Goal: Information Seeking & Learning: Find specific fact

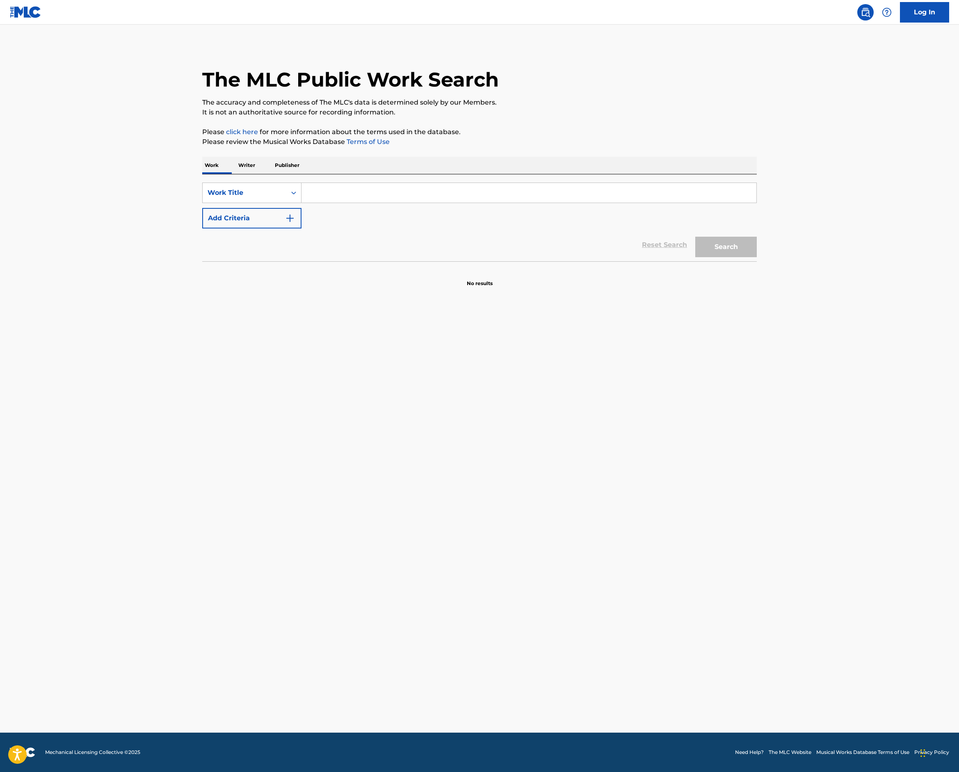
click at [301, 203] on input "Search Form" at bounding box center [528, 193] width 455 height 20
type input "CHICK HABIT"
click at [285, 223] on img "Search Form" at bounding box center [290, 218] width 10 height 10
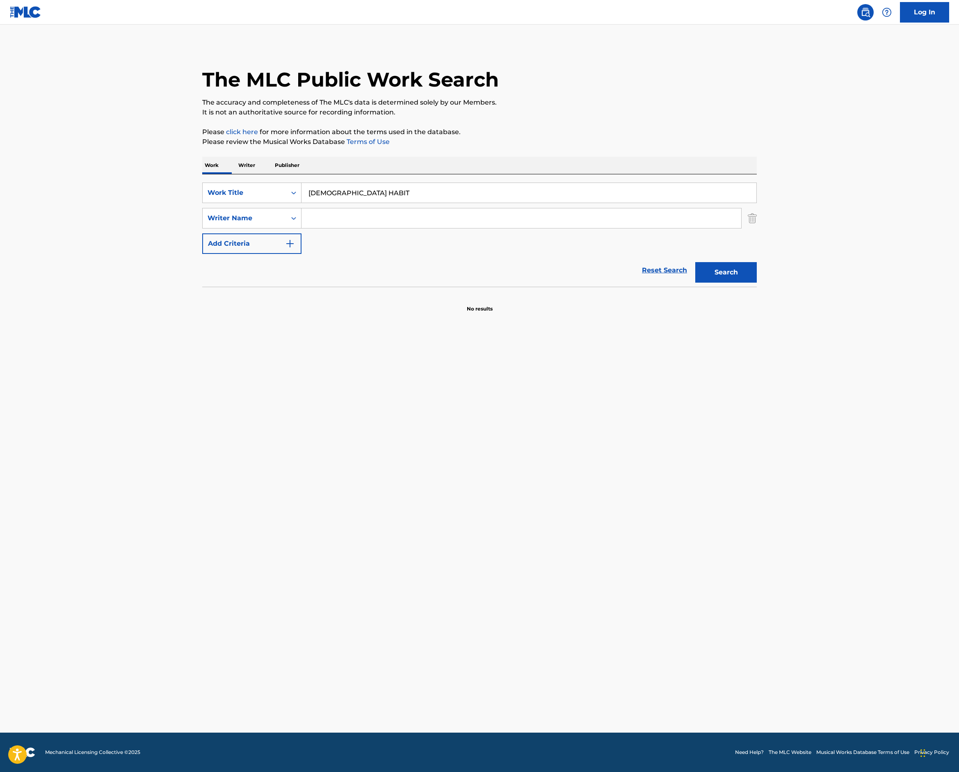
click at [301, 228] on input "Search Form" at bounding box center [521, 218] width 440 height 20
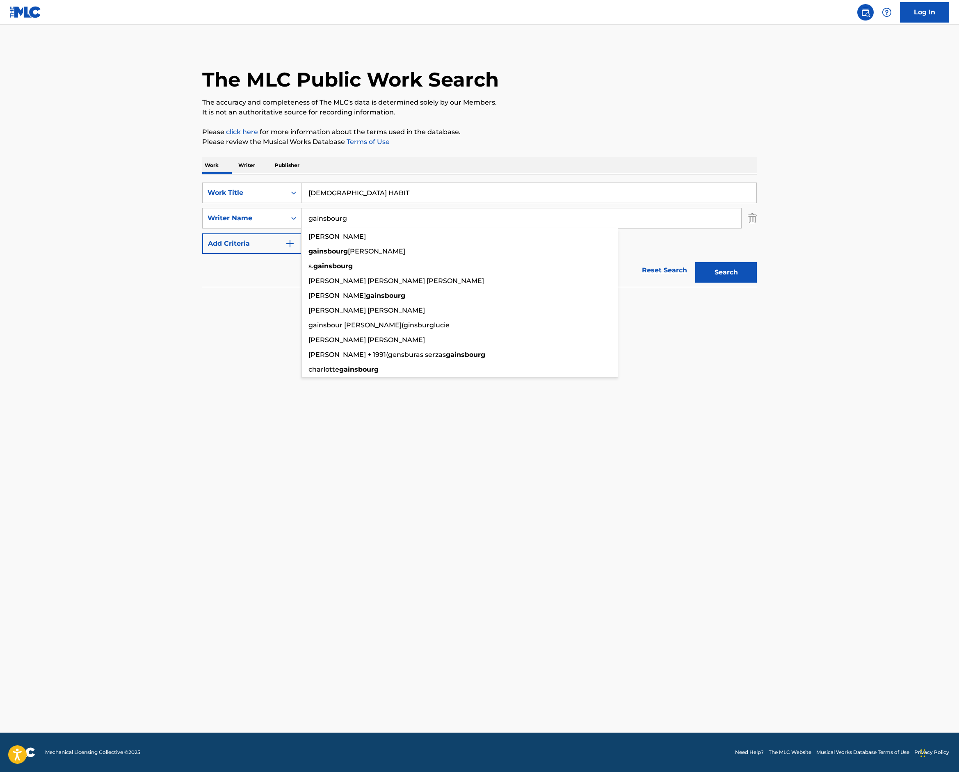
type input "gainsbourg"
click at [757, 283] on button "Search" at bounding box center [726, 272] width 62 height 21
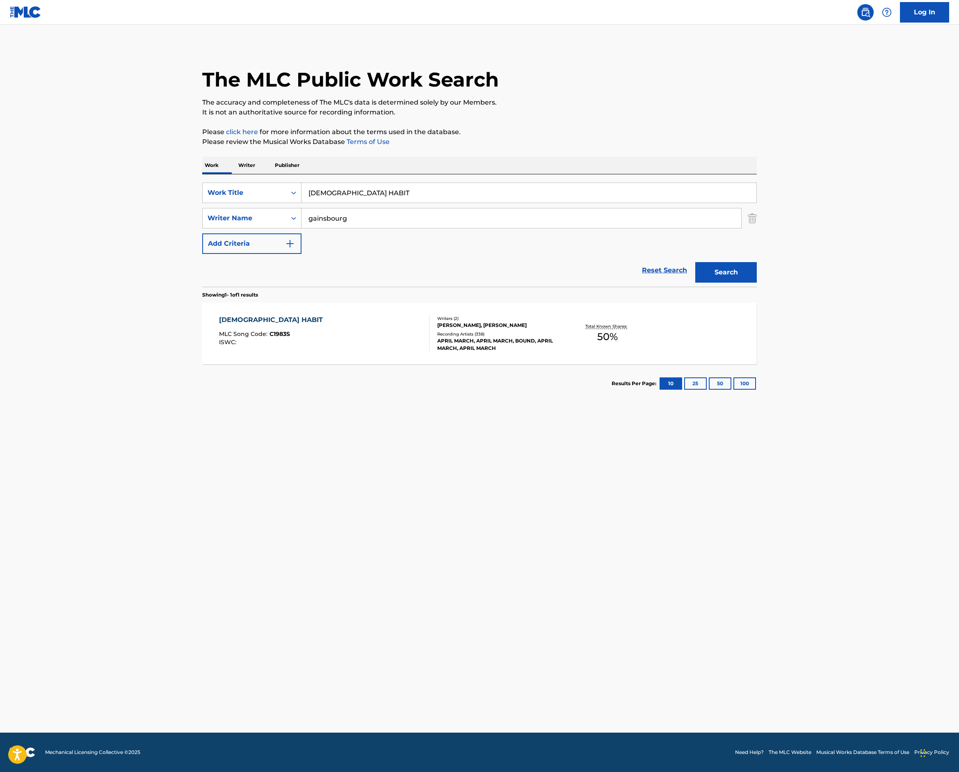
click at [482, 183] on div "The MLC Public Work Search The accuracy and completeness of The MLC's data is d…" at bounding box center [479, 224] width 574 height 358
click at [629, 329] on p "Total Known Shares:" at bounding box center [607, 326] width 44 height 6
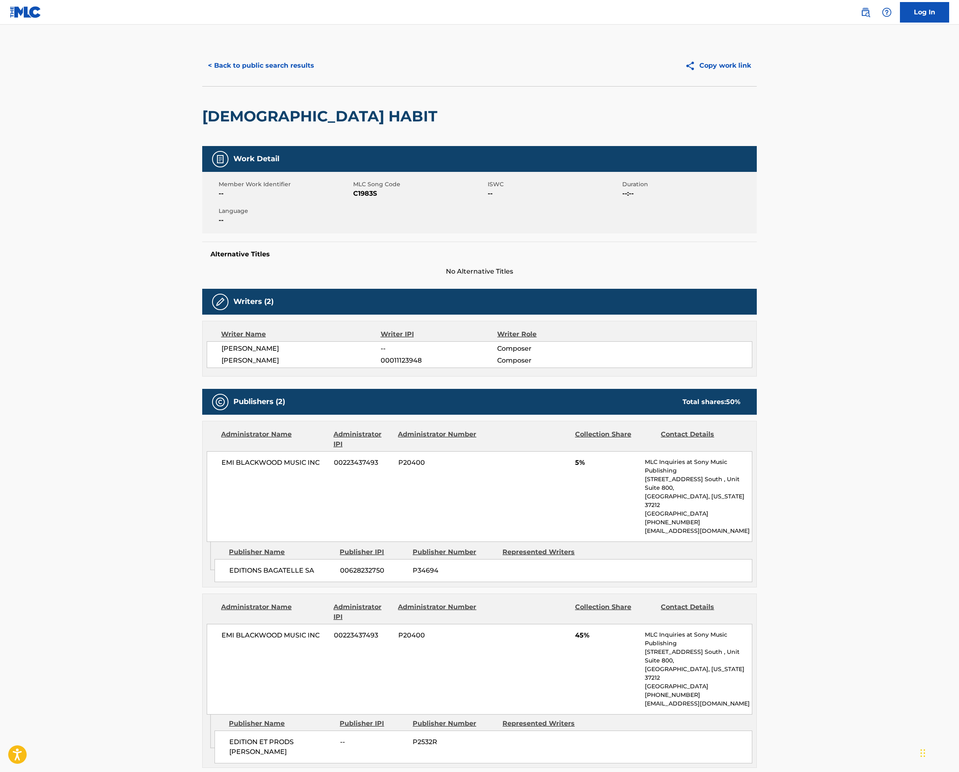
click at [202, 76] on button "< Back to public search results" at bounding box center [261, 65] width 118 height 21
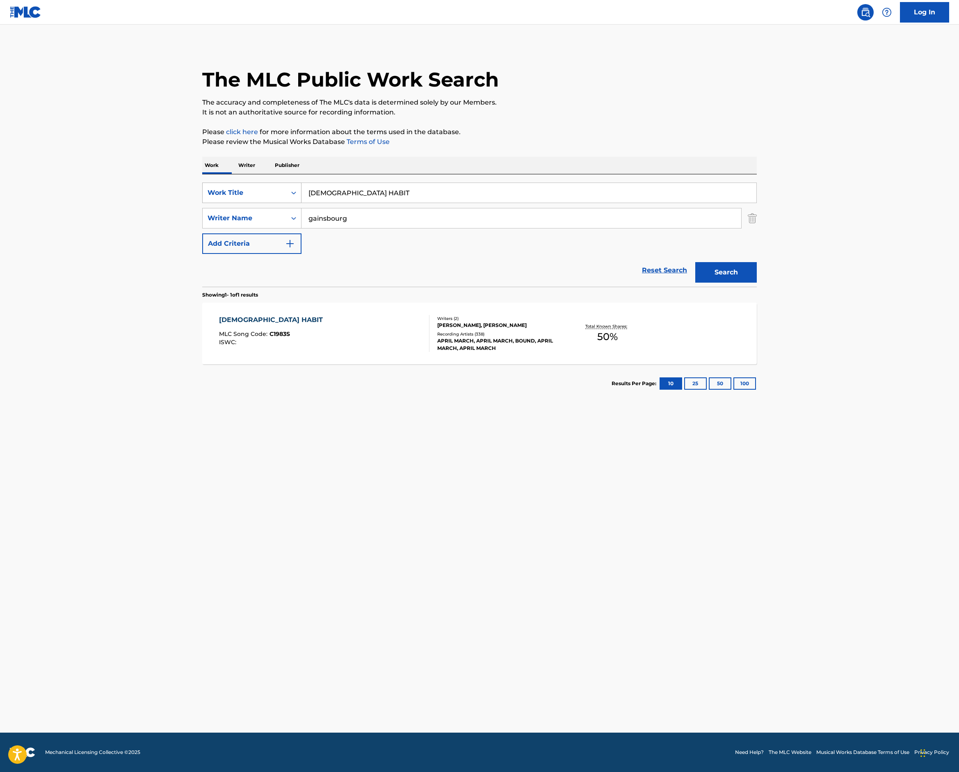
drag, startPoint x: 301, startPoint y: 301, endPoint x: 94, endPoint y: 282, distance: 208.4
click at [202, 203] on div "SearchWithCriteriafbccfede-3ff2-4da5-92ed-d50f67220cc0 Work Title CHICK HABIT" at bounding box center [479, 193] width 555 height 21
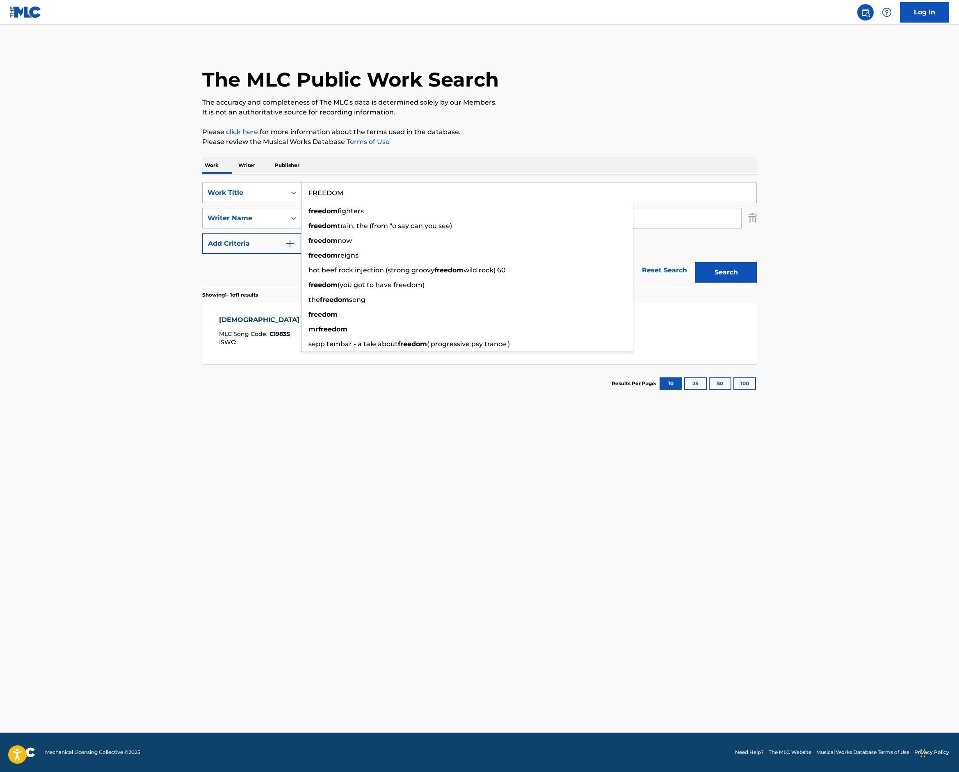
type input "FREEDOM"
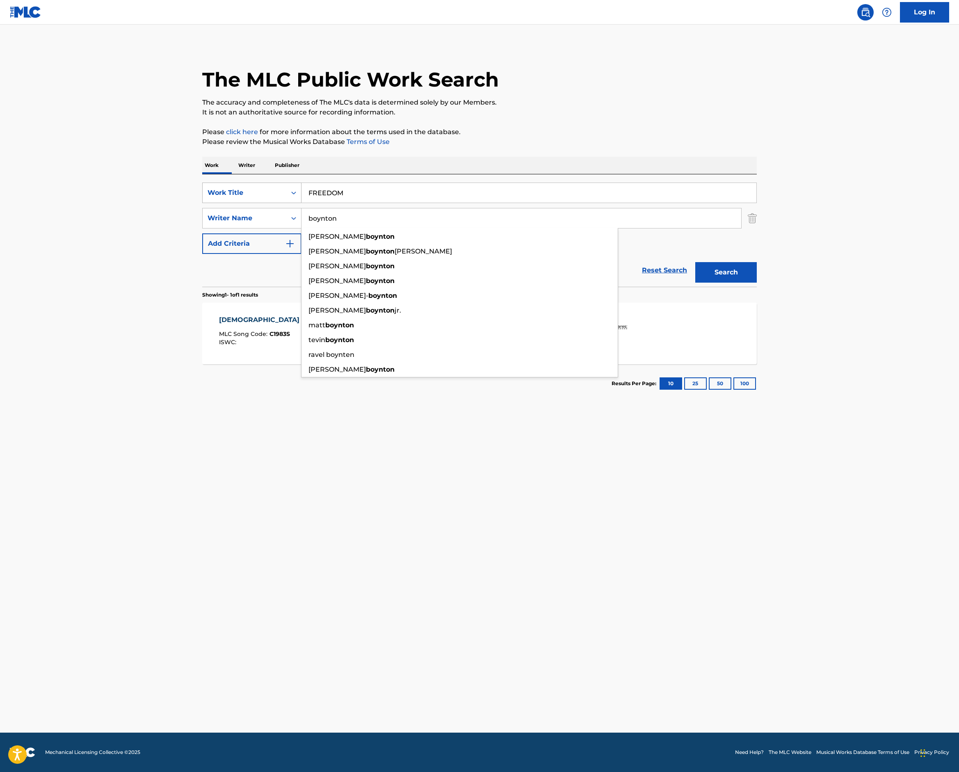
type input "boynton"
click at [757, 283] on button "Search" at bounding box center [726, 272] width 62 height 21
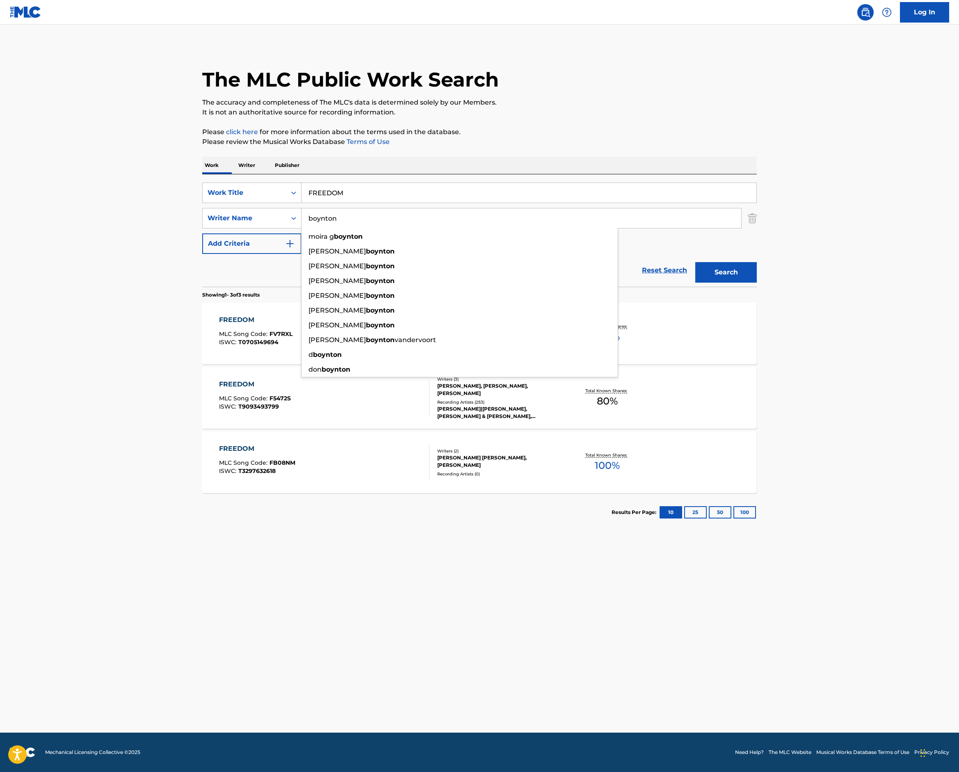
click at [202, 287] on div "Reset Search Search" at bounding box center [479, 270] width 555 height 33
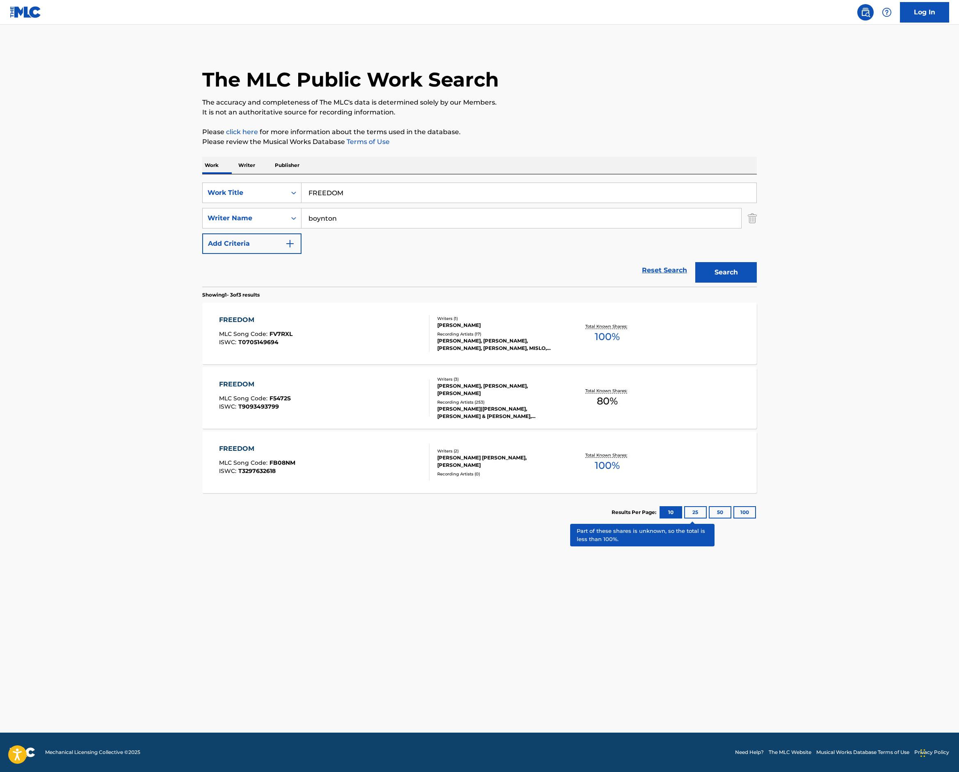
click at [629, 394] on p "Total Known Shares:" at bounding box center [607, 391] width 44 height 6
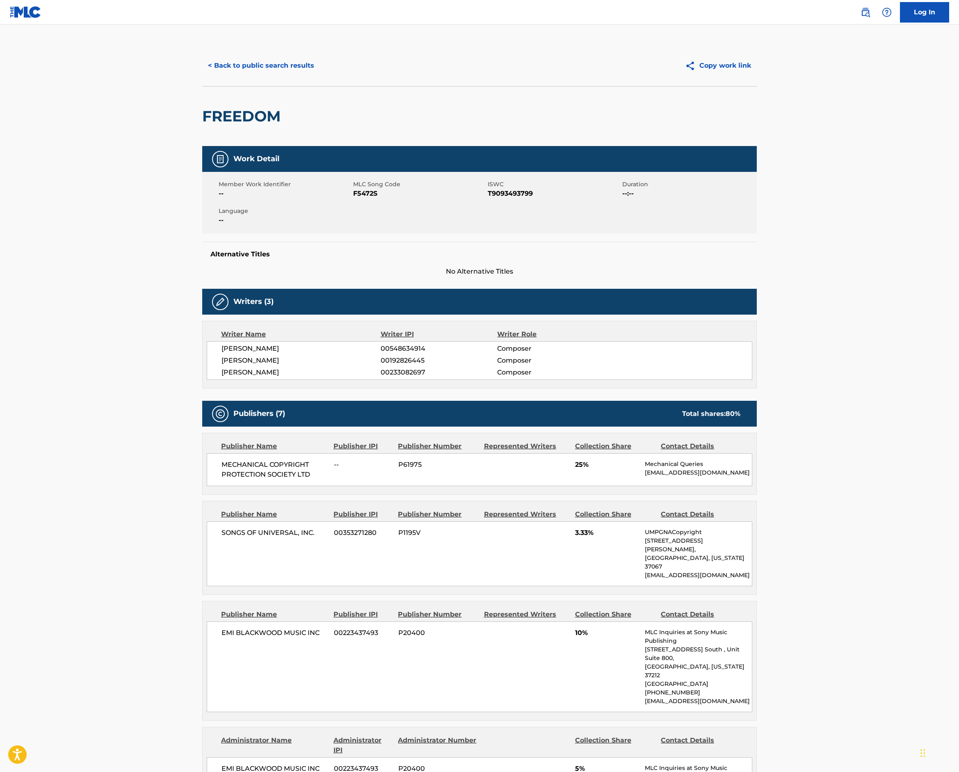
click at [202, 76] on button "< Back to public search results" at bounding box center [261, 65] width 118 height 21
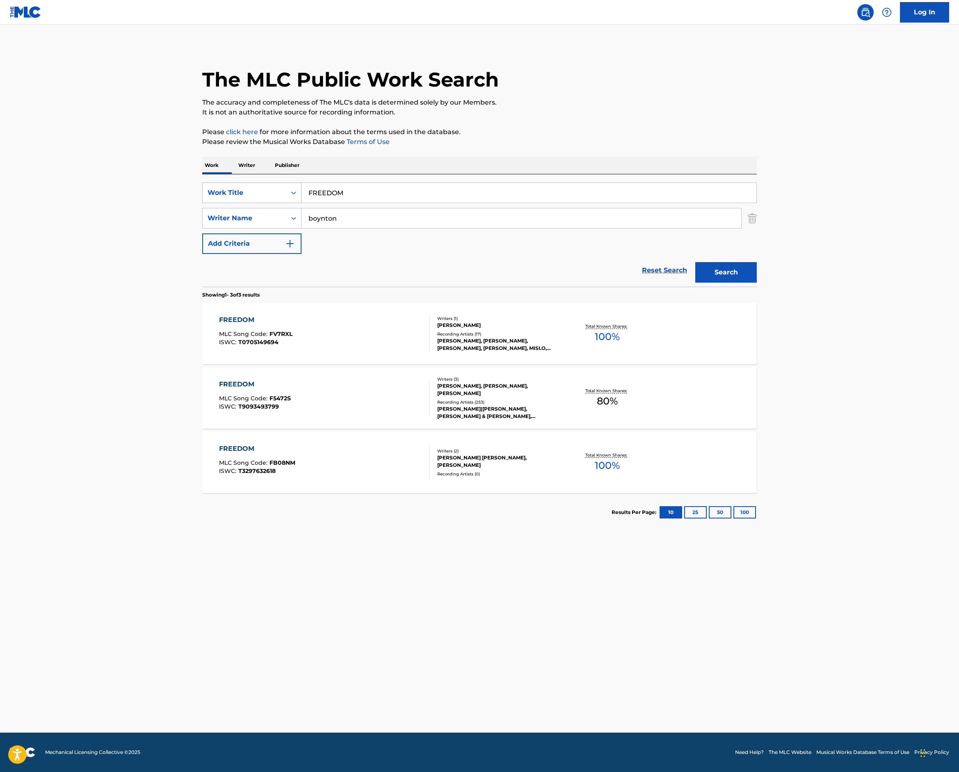
drag, startPoint x: 270, startPoint y: 286, endPoint x: 117, endPoint y: 281, distance: 152.7
click at [202, 203] on div "SearchWithCriteriafbccfede-3ff2-4da5-92ed-d50f67220cc0 Work Title FREEDOM" at bounding box center [479, 193] width 555 height 21
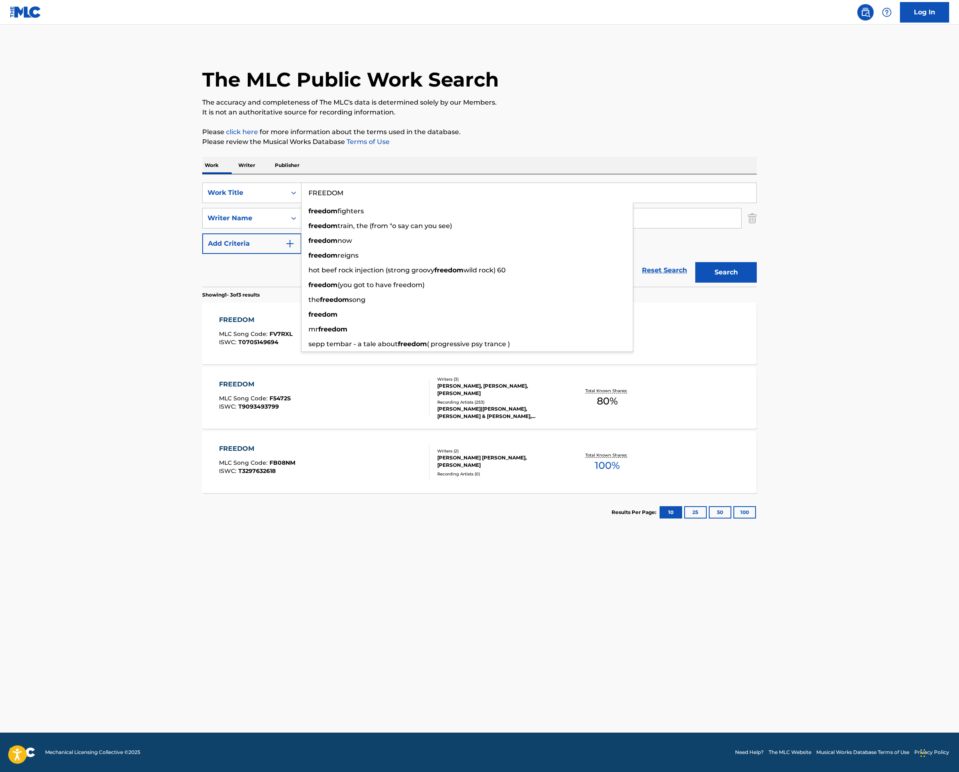
drag, startPoint x: 235, startPoint y: 286, endPoint x: 113, endPoint y: 264, distance: 124.2
click at [202, 264] on div "SearchWithCriteriafbccfede-3ff2-4da5-92ed-d50f67220cc0 Work Title FREEDOM freed…" at bounding box center [479, 230] width 555 height 112
type input "surf rider"
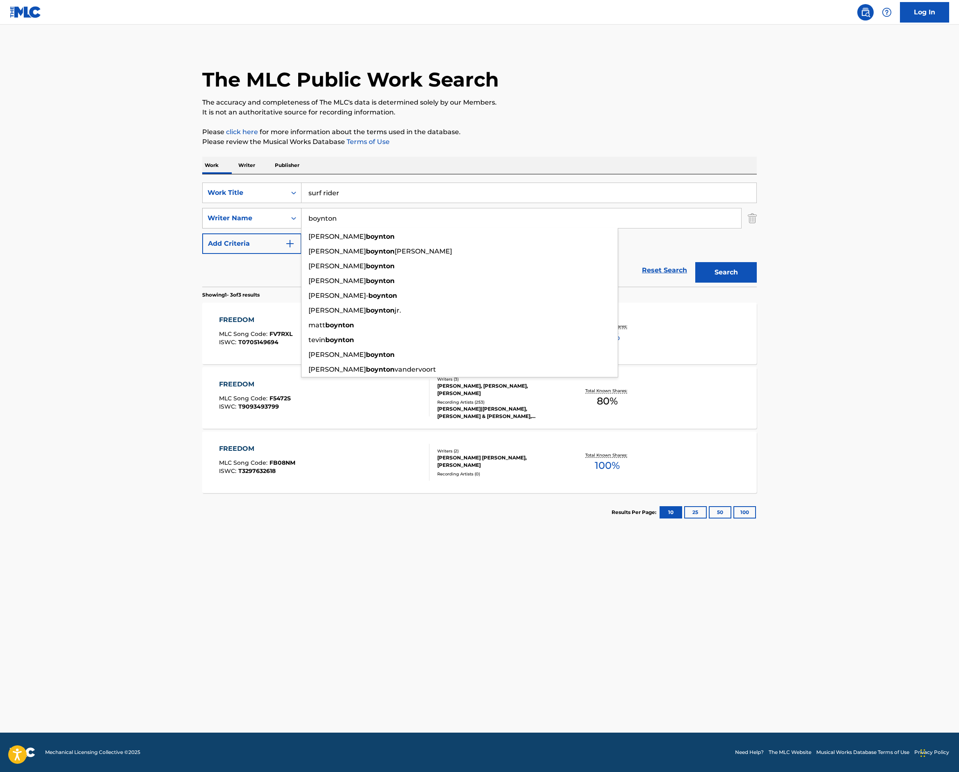
drag, startPoint x: 283, startPoint y: 340, endPoint x: 171, endPoint y: 329, distance: 113.0
click at [202, 228] on div "SearchWithCriteria8da11dbc-10e9-479a-9b40-9f87511f9ce9 Writer Name boynton brae…" at bounding box center [479, 218] width 555 height 21
type input "wilson"
click at [757, 283] on button "Search" at bounding box center [726, 272] width 62 height 21
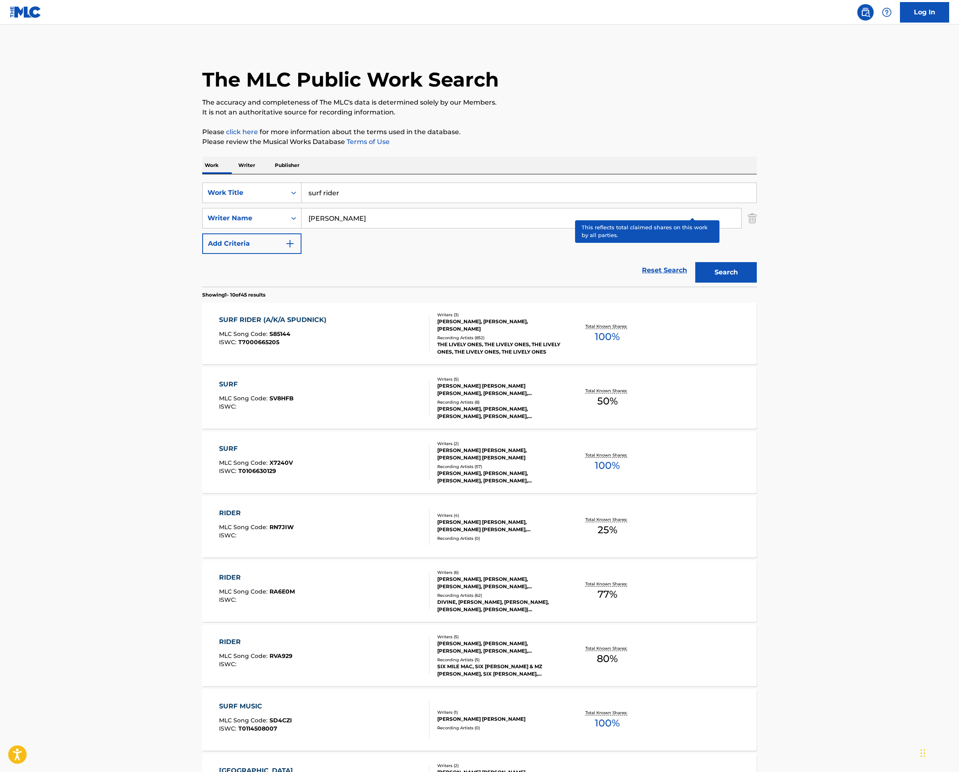
click at [629, 329] on p "Total Known Shares:" at bounding box center [607, 326] width 44 height 6
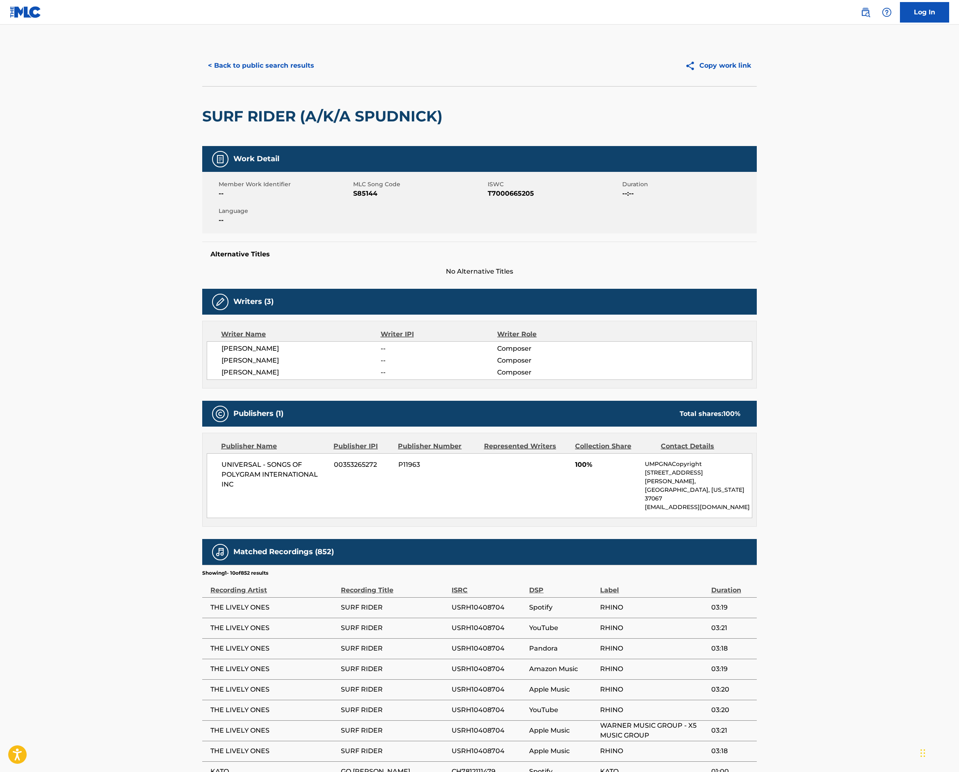
click at [202, 76] on button "< Back to public search results" at bounding box center [261, 65] width 118 height 21
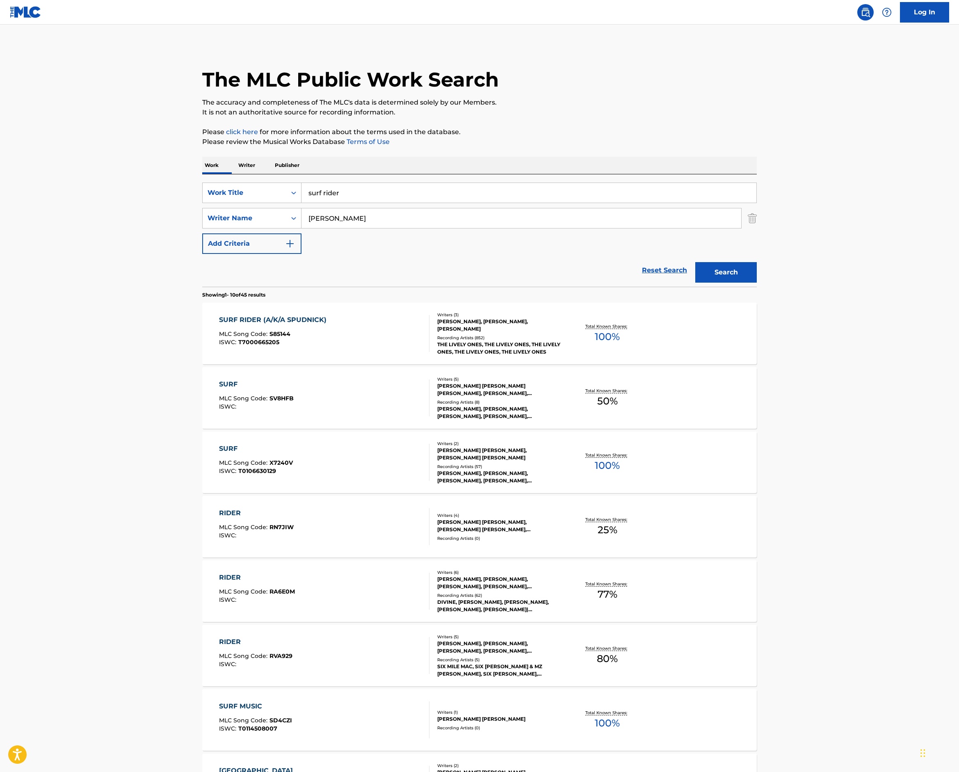
drag, startPoint x: 268, startPoint y: 301, endPoint x: 143, endPoint y: 273, distance: 128.6
click at [202, 203] on div "SearchWithCriteriafbccfede-3ff2-4da5-92ed-d50f67220cc0 Work Title surf rider" at bounding box center [479, 193] width 555 height 21
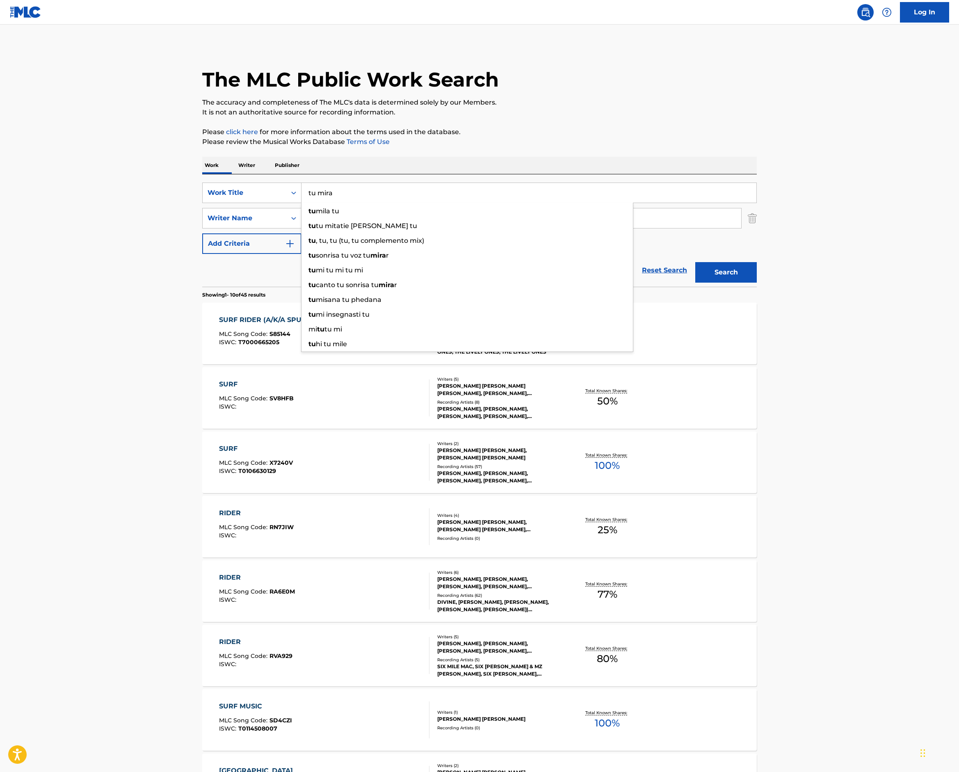
type input "tu mira"
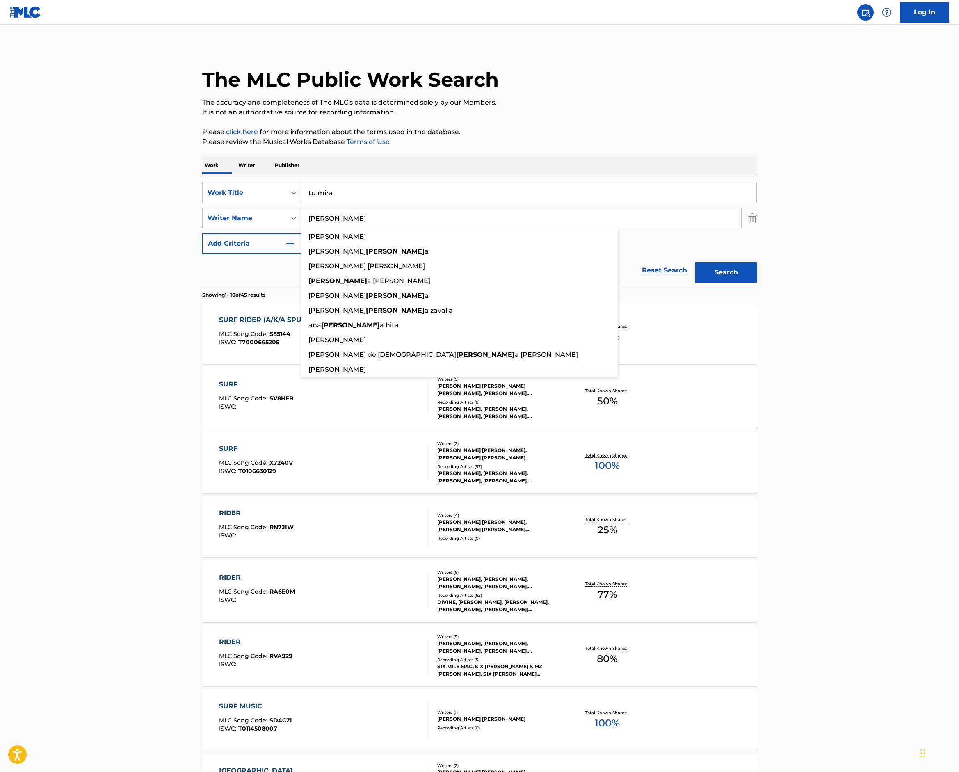
type input "molina"
click at [757, 283] on button "Search" at bounding box center [726, 272] width 62 height 21
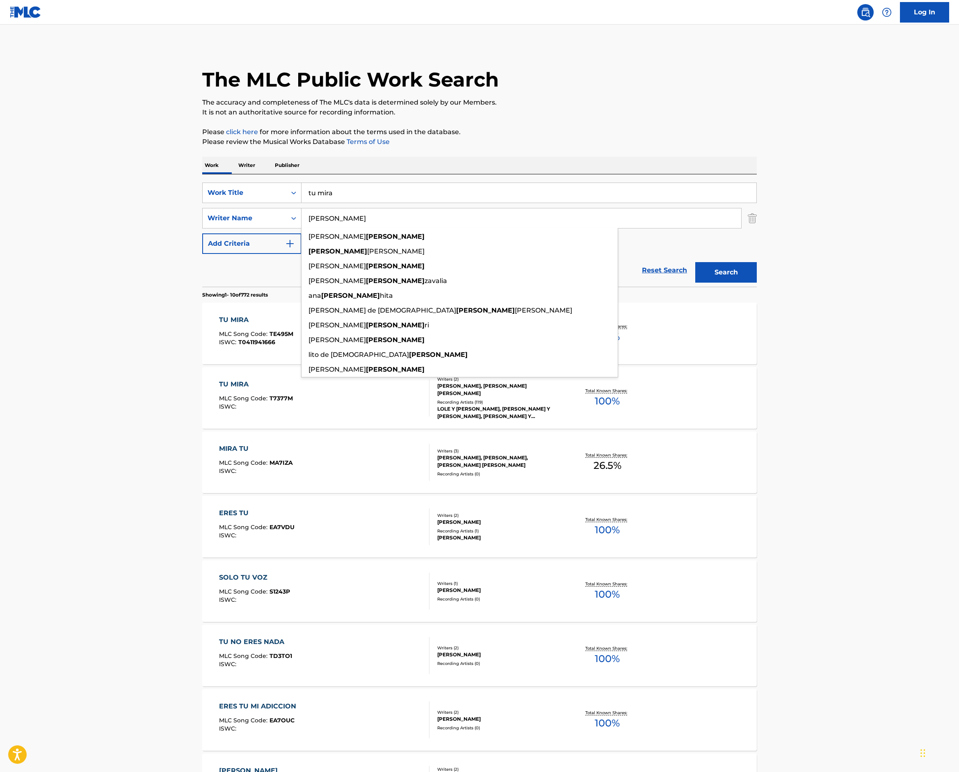
click at [202, 287] on div "Reset Search Search" at bounding box center [479, 270] width 555 height 33
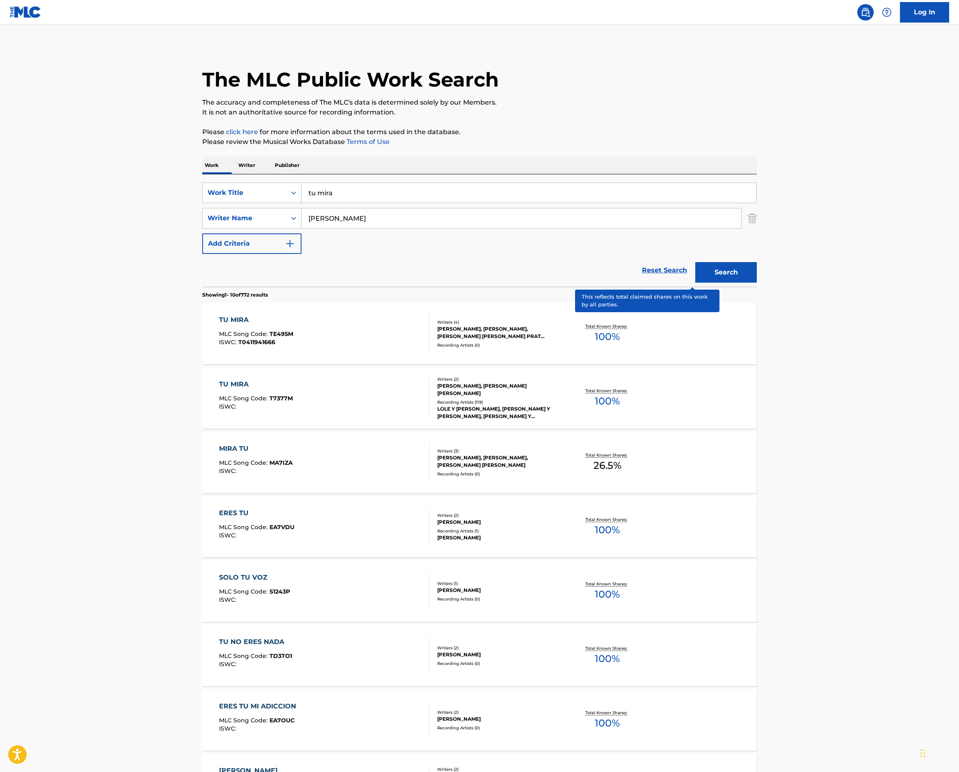
click at [629, 394] on p "Total Known Shares:" at bounding box center [607, 391] width 44 height 6
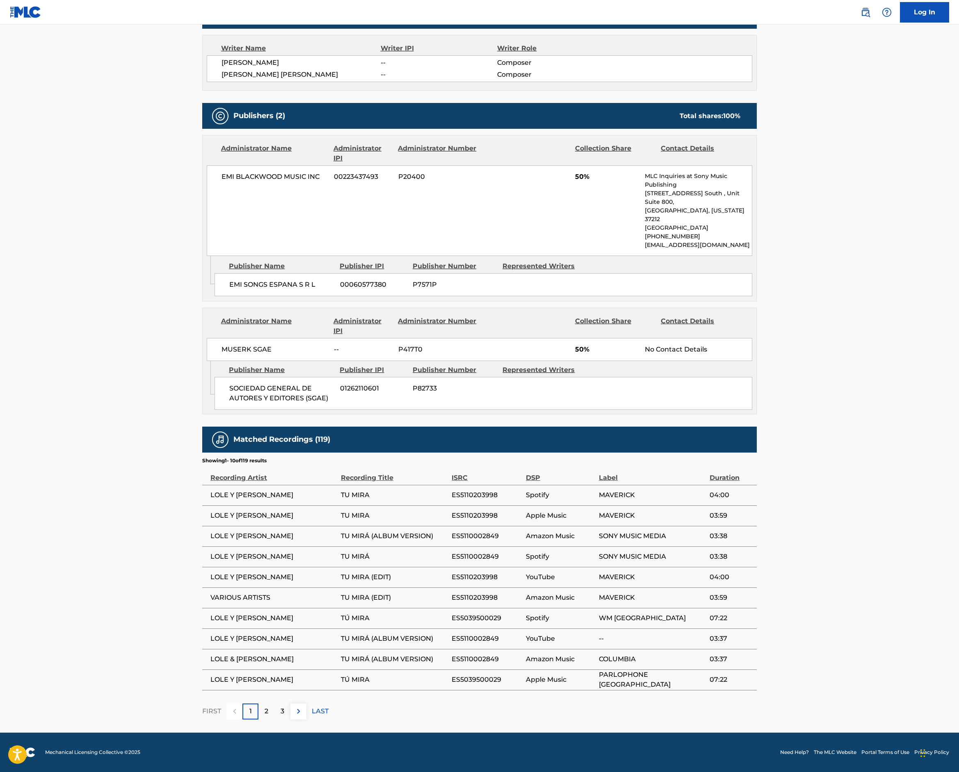
scroll to position [327, 0]
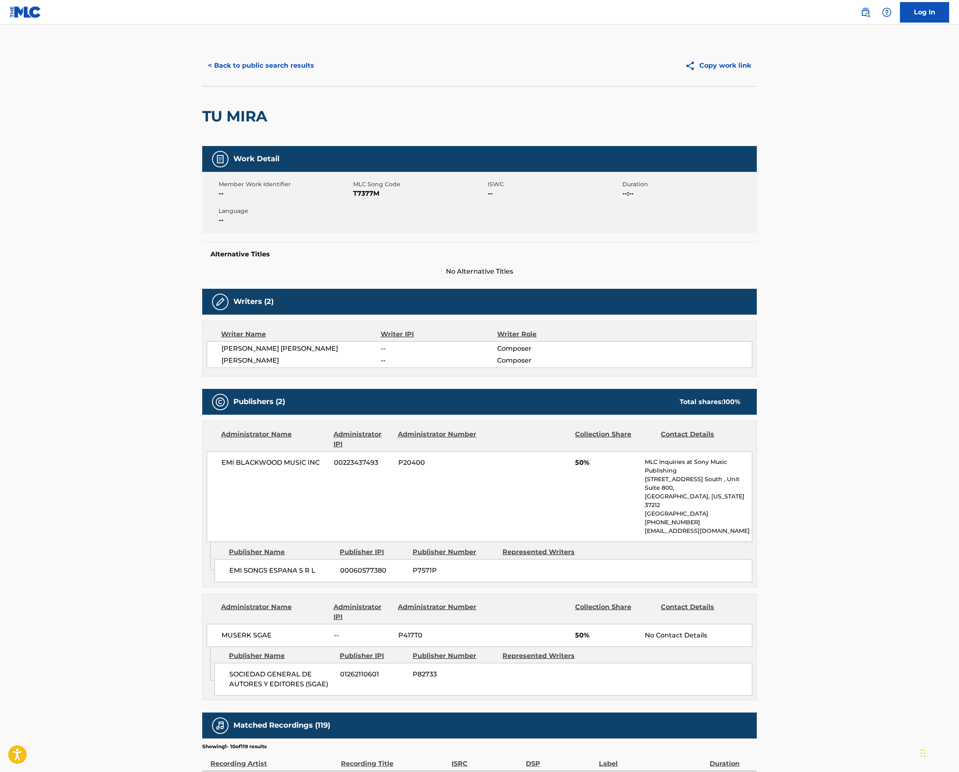
scroll to position [9, 0]
